Goal: Task Accomplishment & Management: Complete application form

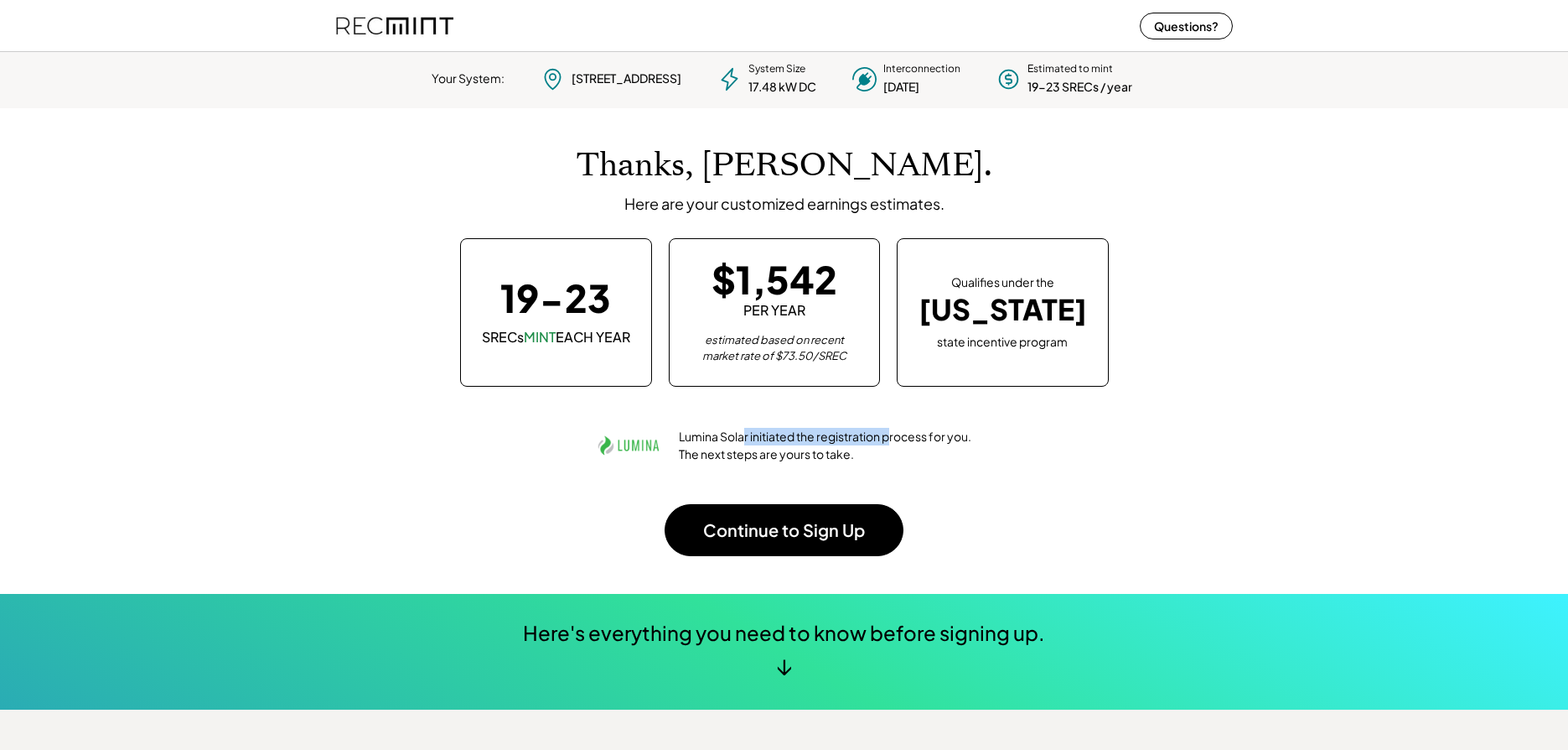
drag, startPoint x: 741, startPoint y: 437, endPoint x: 889, endPoint y: 440, distance: 148.0
click at [889, 440] on div "Lumina Solar initiated the registration process for you. The next steps are you…" at bounding box center [826, 446] width 294 height 35
drag, startPoint x: 701, startPoint y: 456, endPoint x: 820, endPoint y: 460, distance: 119.1
click at [820, 460] on div "Lumina Solar initiated the registration process for you. The next steps are you…" at bounding box center [826, 446] width 294 height 35
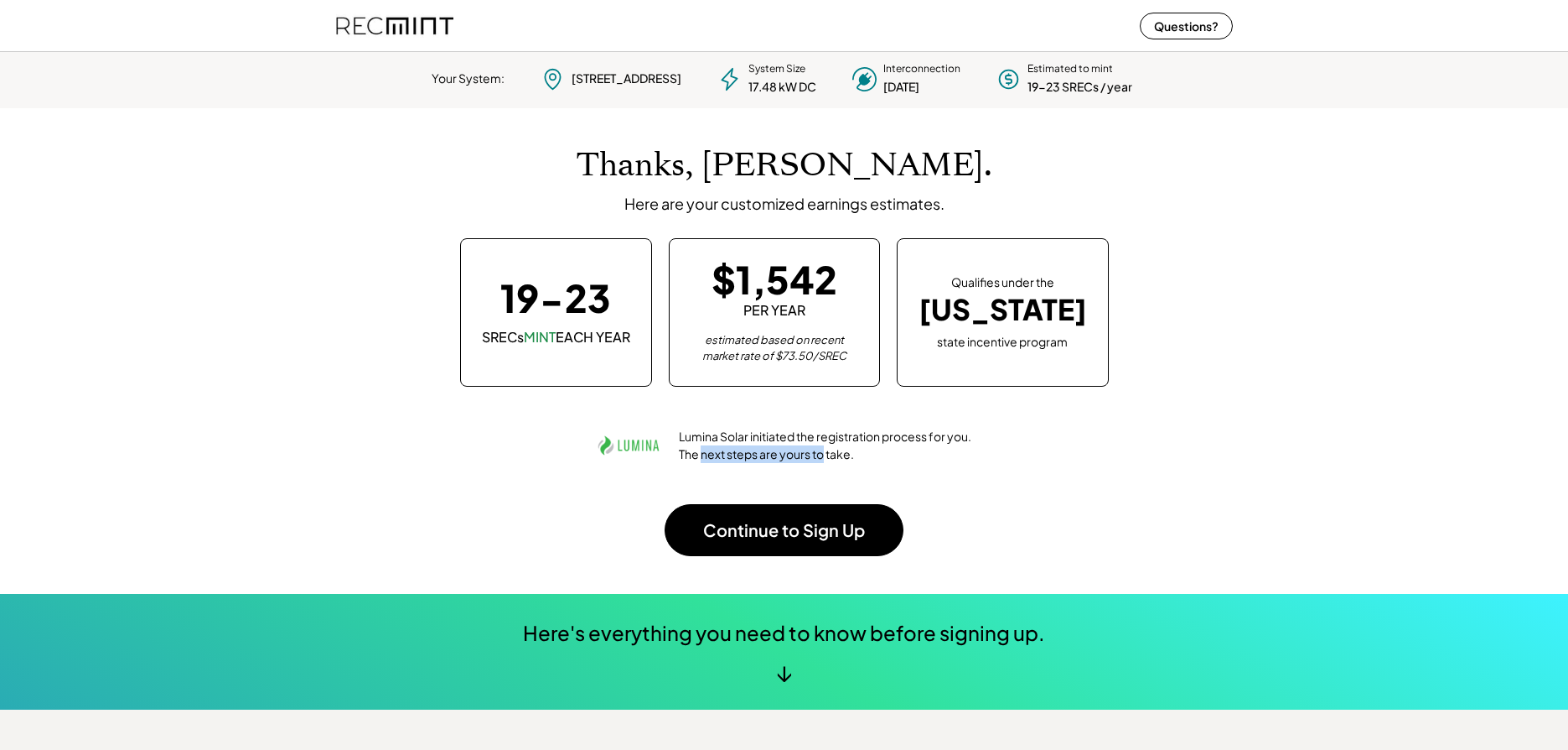
click at [820, 460] on div "Lumina Solar initiated the registration process for you. The next steps are you…" at bounding box center [826, 446] width 294 height 35
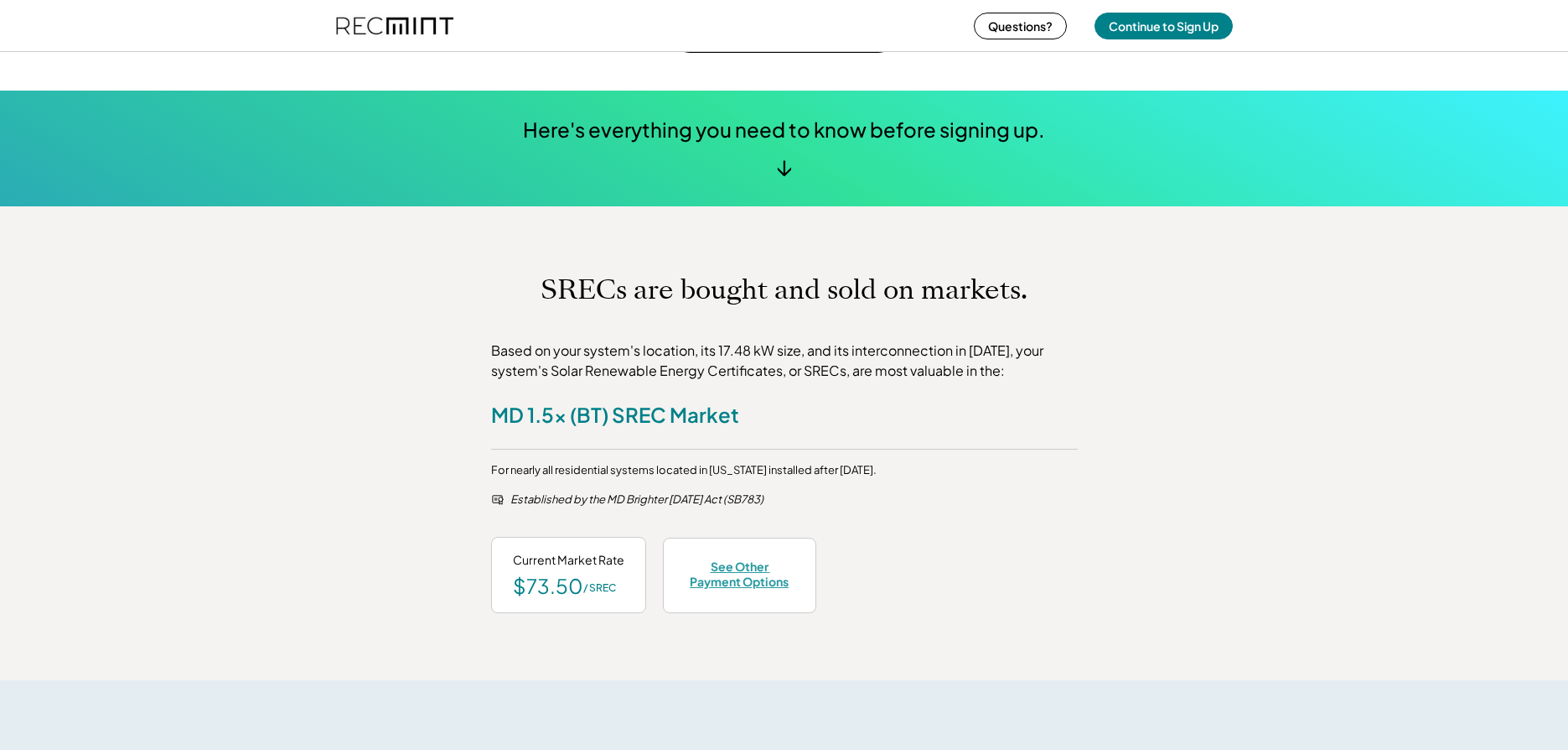
click at [714, 579] on div "See Other Payment Options" at bounding box center [740, 574] width 110 height 30
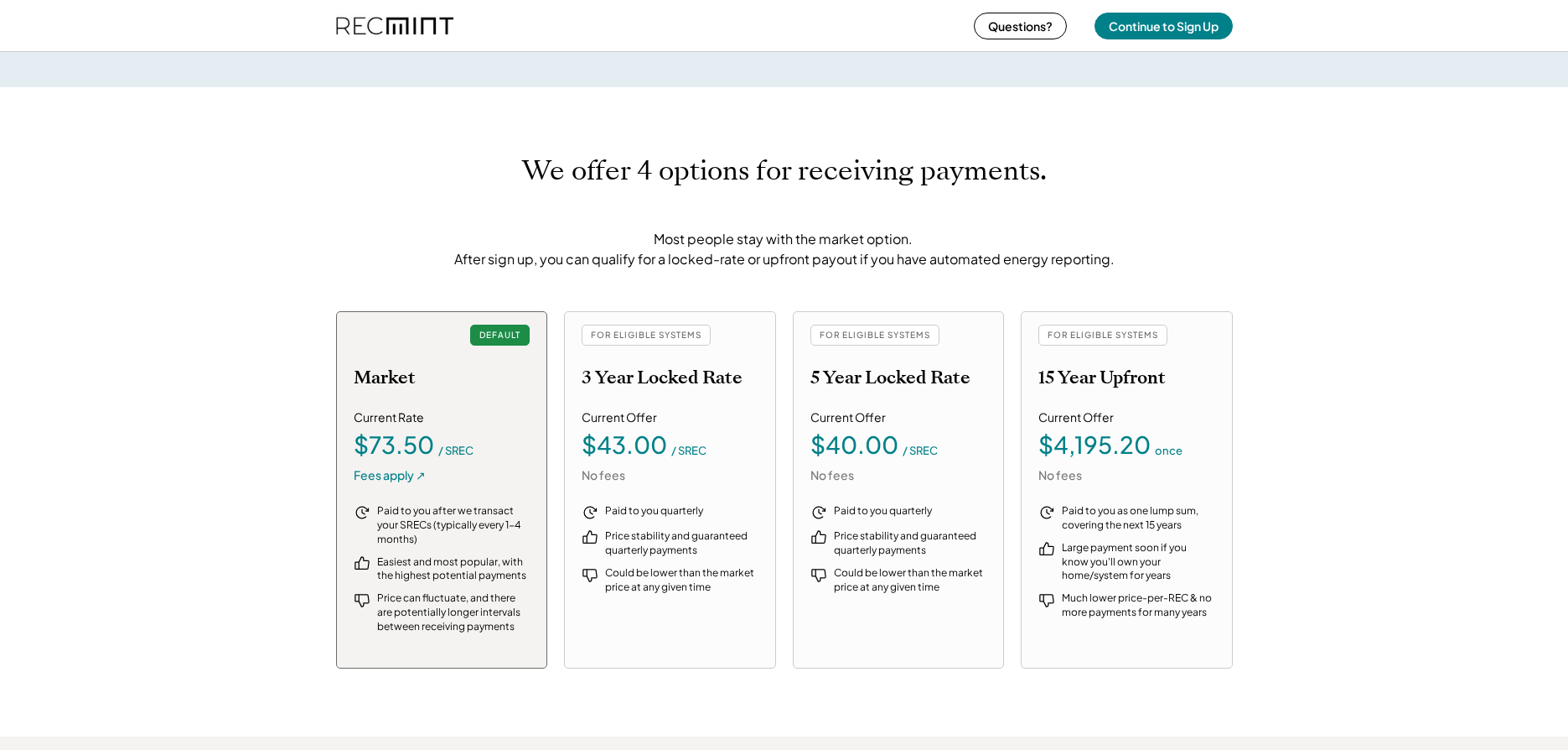
scroll to position [1756, 0]
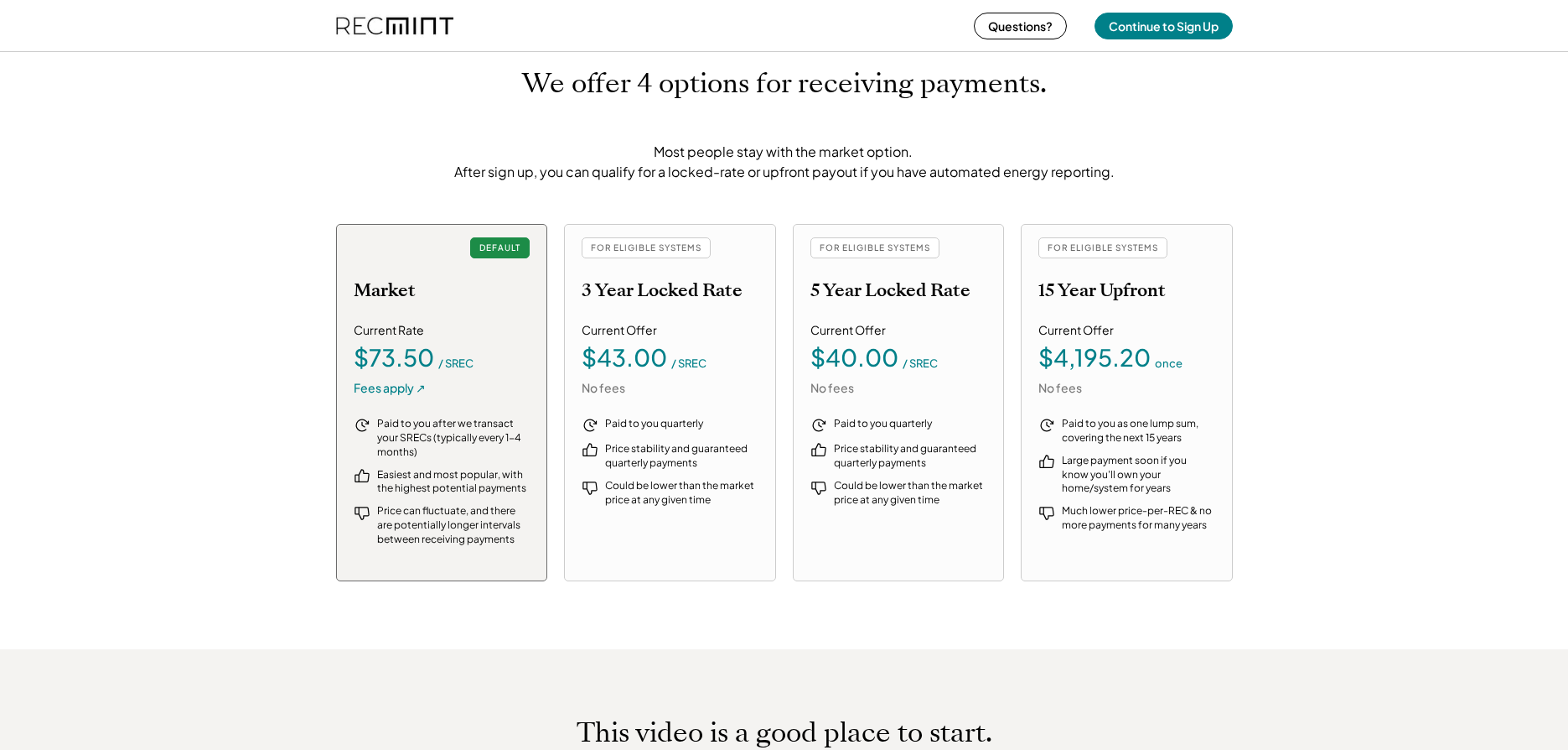
click at [868, 608] on div "We offer 4 options for receiving payments. Most people stay with the market opt…" at bounding box center [784, 325] width 1568 height 649
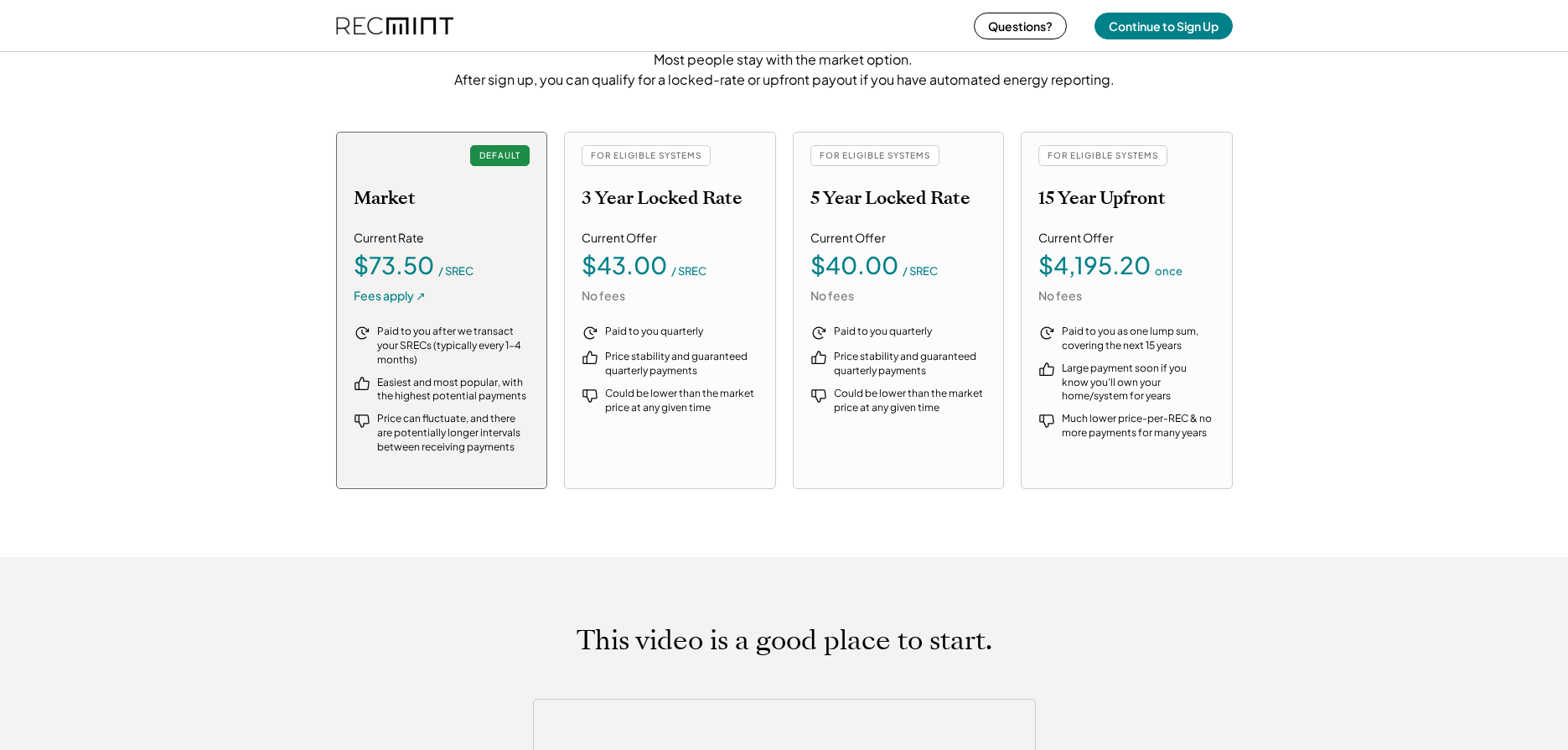
scroll to position [1841, 0]
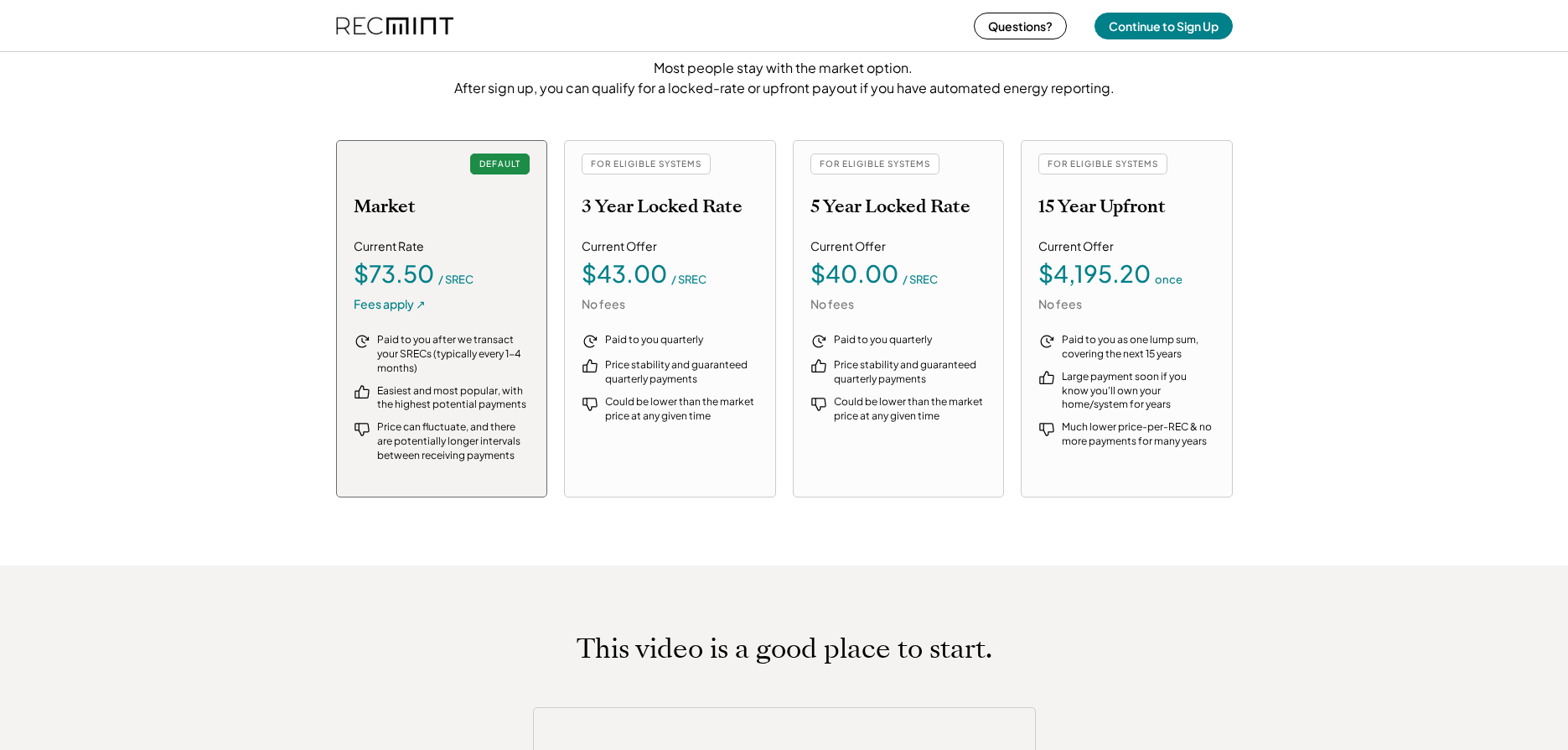
click at [853, 558] on div "We offer 4 options for receiving payments. Most people stay with the market opt…" at bounding box center [784, 241] width 1568 height 649
click at [1392, 32] on div "Questions? Continue to Sign Up" at bounding box center [784, 26] width 1568 height 52
